Goal: Task Accomplishment & Management: Use online tool/utility

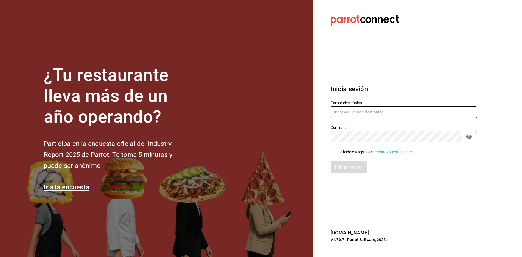
click at [371, 108] on input "text" at bounding box center [403, 111] width 146 height 11
type input "C"
type input "[EMAIL_ADDRESS][DOMAIN_NAME]"
click at [333, 154] on input "He leído y acepto los Términos y condiciones." at bounding box center [332, 152] width 5 height 5
checkbox input "true"
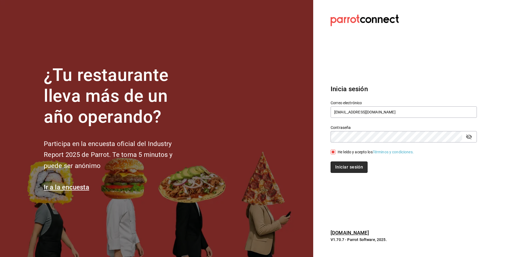
click at [342, 164] on button "Iniciar sesión" at bounding box center [348, 167] width 37 height 11
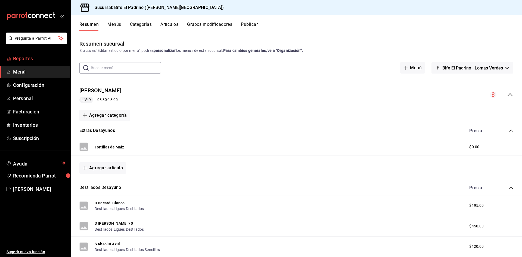
click at [26, 58] on span "Reportes" at bounding box center [39, 58] width 53 height 7
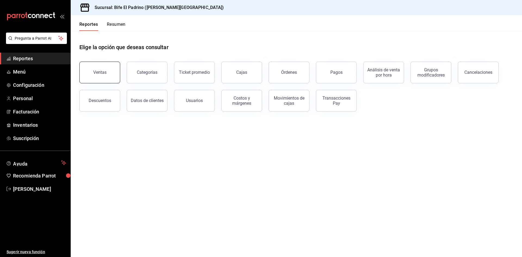
click at [105, 76] on button "Ventas" at bounding box center [99, 73] width 41 height 22
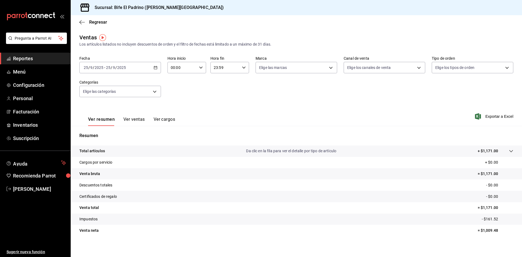
click at [155, 66] on \(Stroke\) "button" at bounding box center [155, 67] width 3 height 3
click at [115, 130] on li "Rango de fechas" at bounding box center [105, 133] width 51 height 12
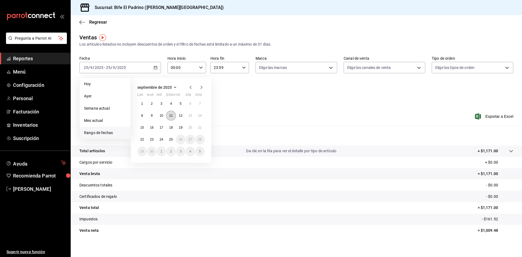
click at [171, 115] on abbr "11" at bounding box center [171, 116] width 4 height 4
click at [162, 129] on abbr "17" at bounding box center [161, 128] width 4 height 4
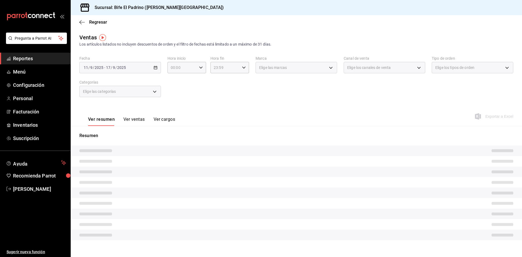
click at [151, 92] on div "Elige las categorías" at bounding box center [120, 91] width 82 height 11
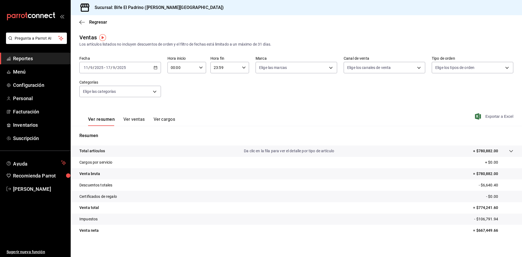
click at [482, 118] on span "Exportar a Excel" at bounding box center [494, 116] width 37 height 7
